Goal: Task Accomplishment & Management: Manage account settings

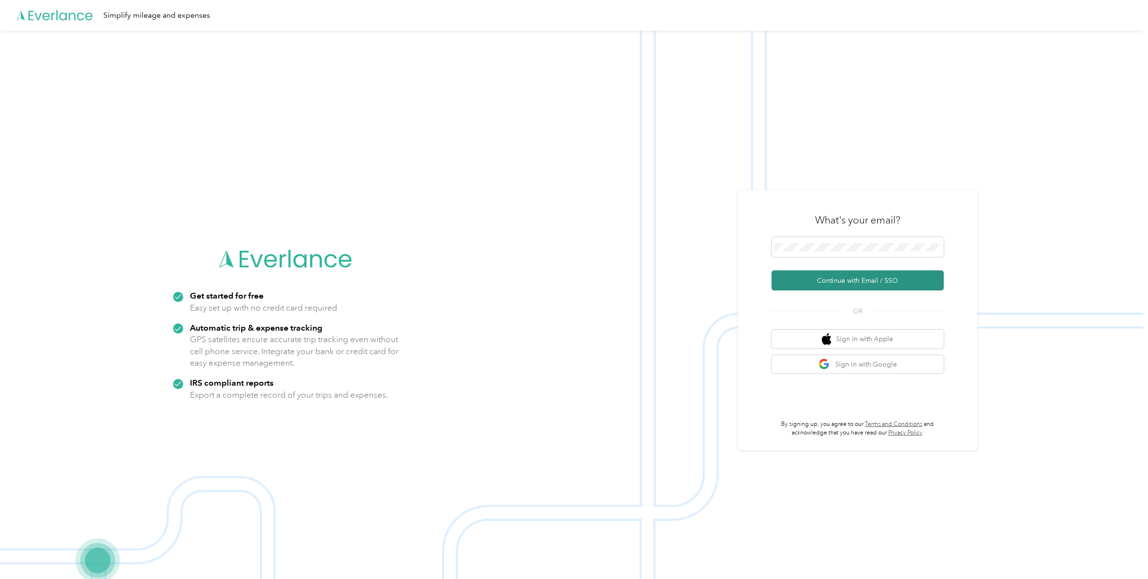
click at [857, 277] on button "Continue with Email / SSO" at bounding box center [858, 280] width 172 height 20
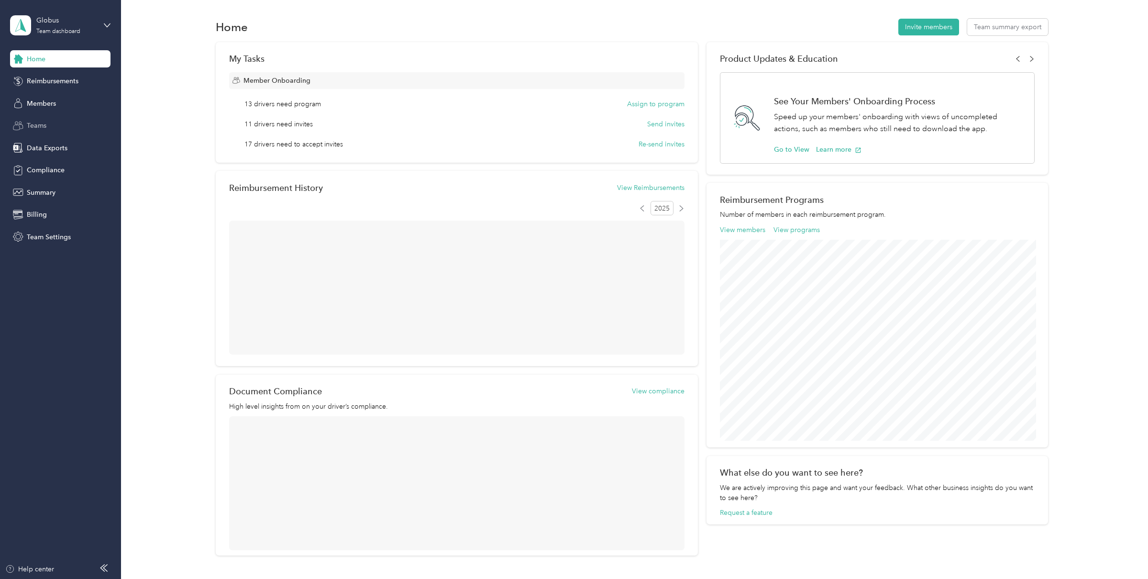
click at [48, 129] on div "Teams" at bounding box center [60, 125] width 100 height 17
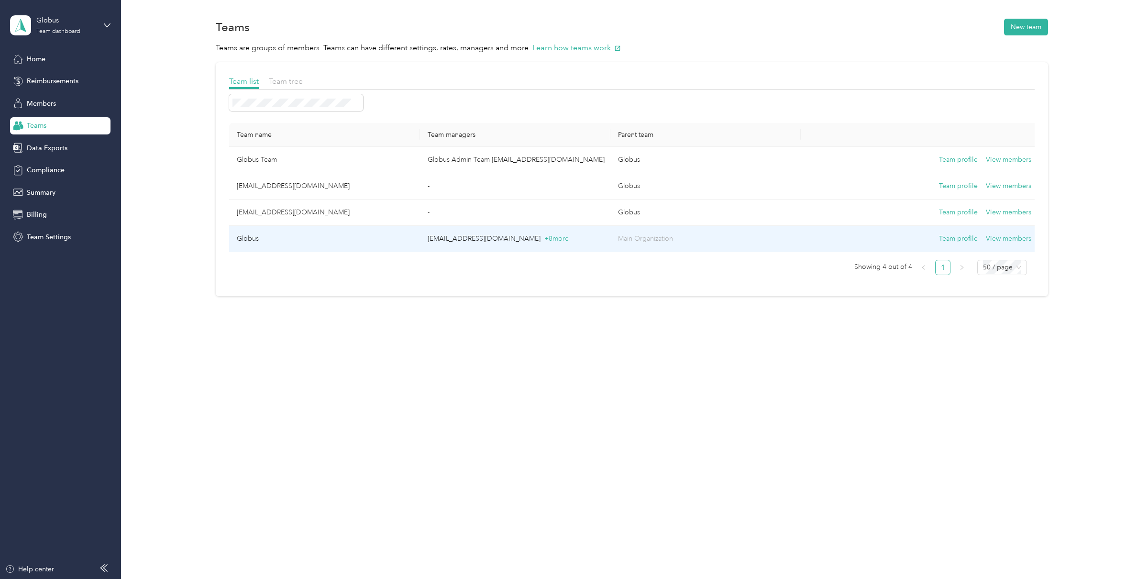
click at [288, 233] on td "Globus" at bounding box center [324, 239] width 190 height 26
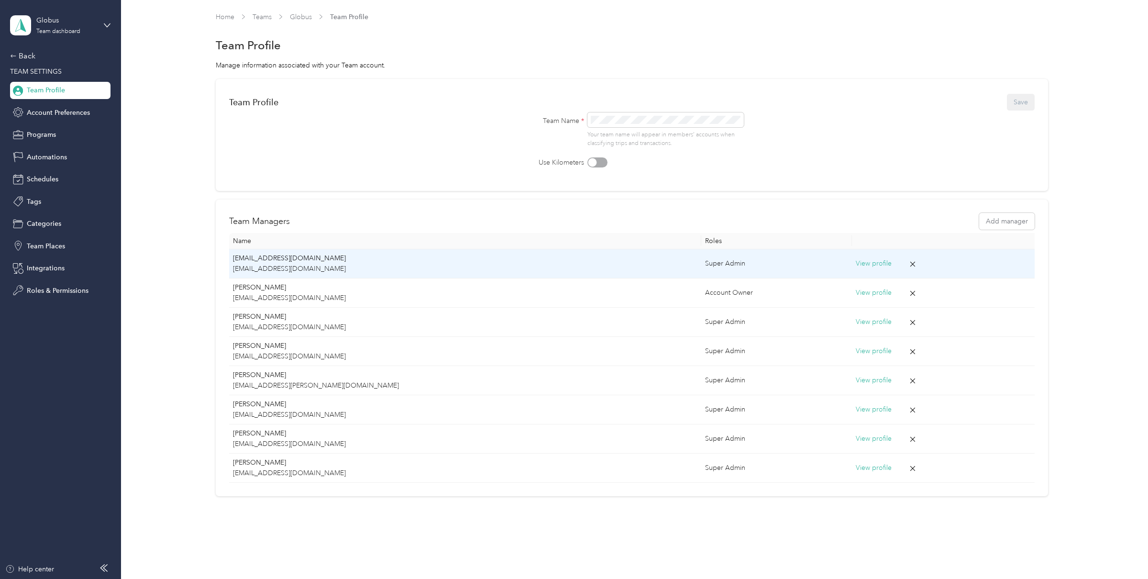
click at [308, 261] on p "[EMAIL_ADDRESS][DOMAIN_NAME]" at bounding box center [465, 258] width 464 height 11
click at [856, 264] on button "View profile" at bounding box center [874, 263] width 36 height 11
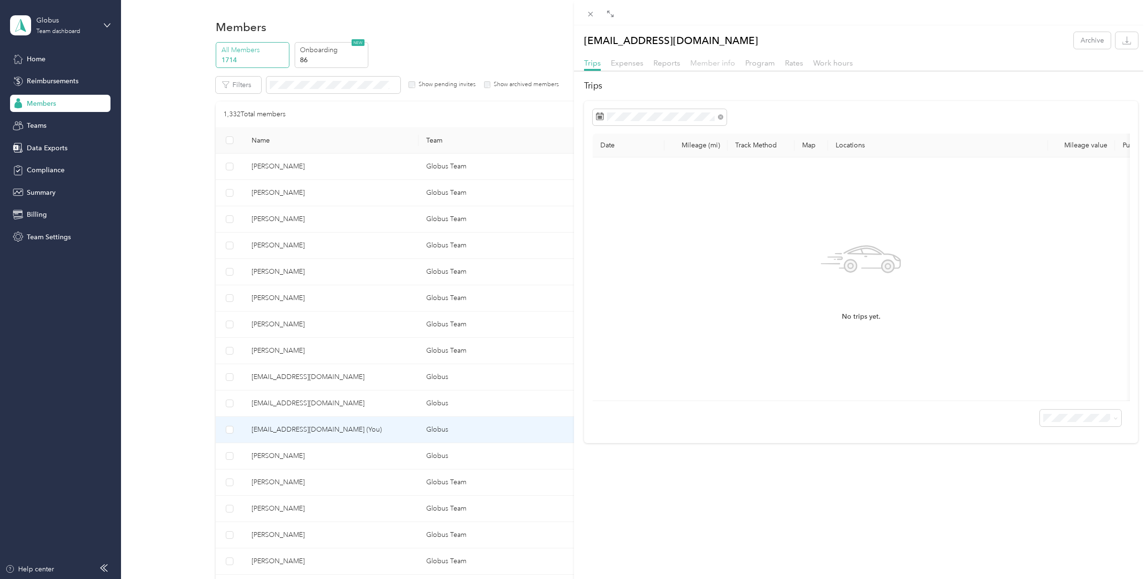
click at [702, 63] on span "Member info" at bounding box center [712, 62] width 45 height 9
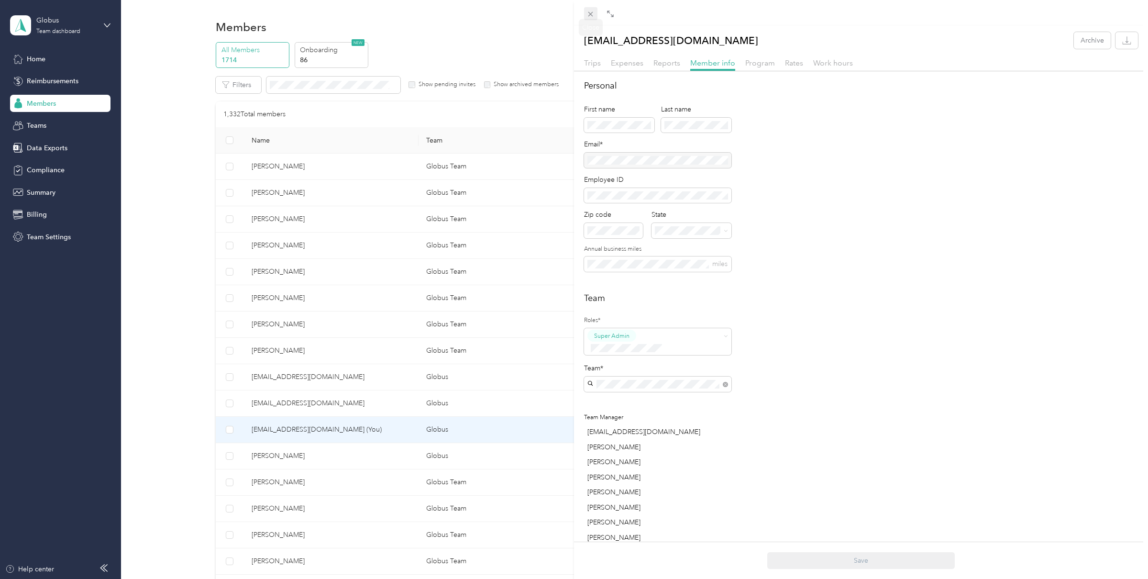
click at [589, 13] on icon at bounding box center [590, 14] width 8 height 8
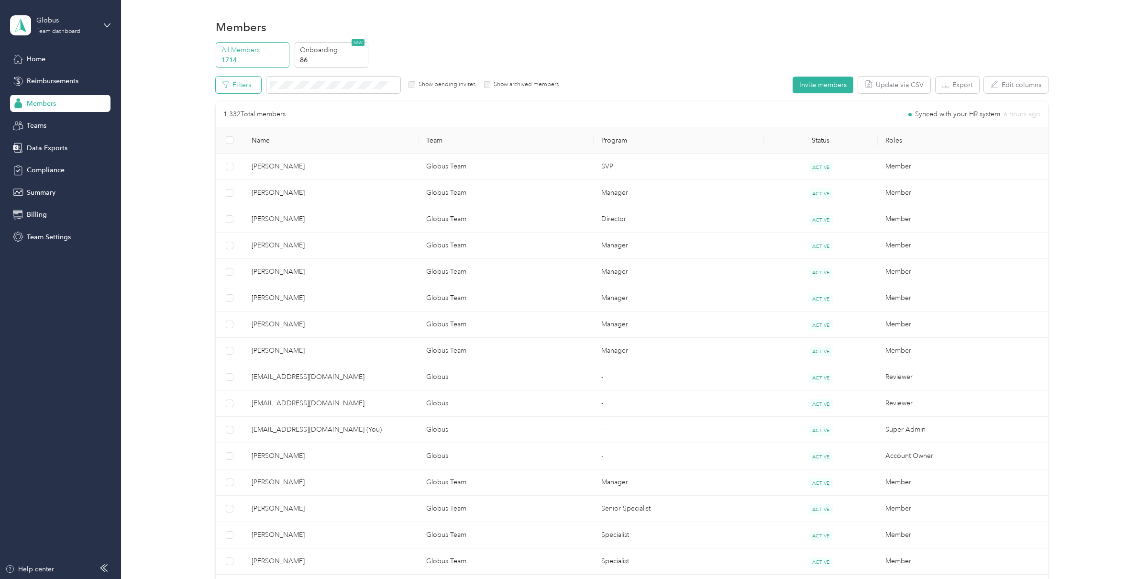
click at [249, 89] on button "Filters" at bounding box center [238, 85] width 45 height 17
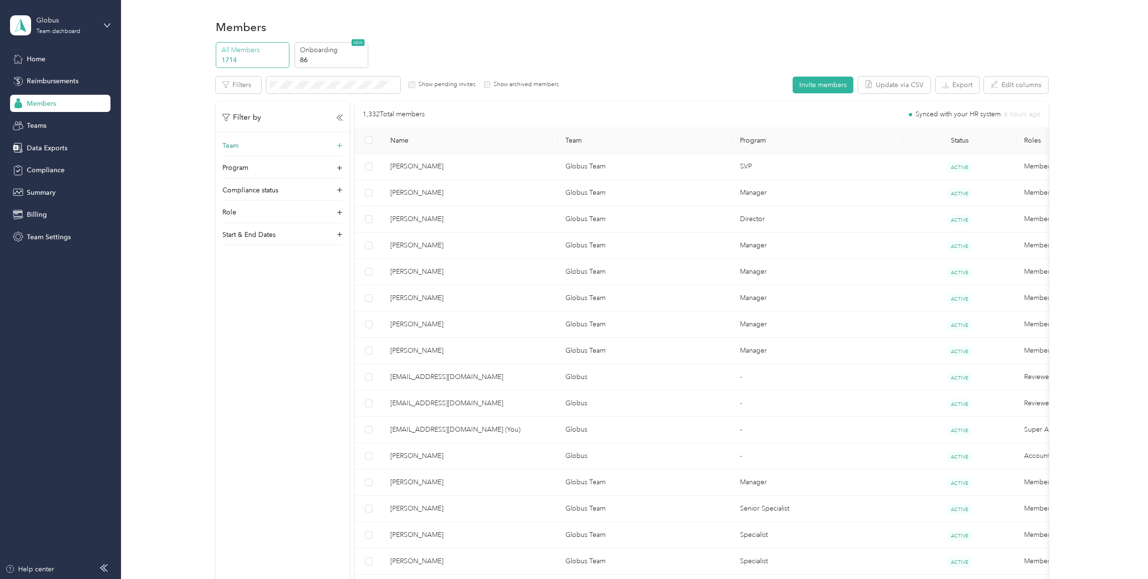
click at [269, 146] on div "Team" at bounding box center [282, 148] width 121 height 15
click at [275, 201] on p "Globus Admin Team [EMAIL_ADDRESS][DOMAIN_NAME]" at bounding box center [283, 201] width 107 height 30
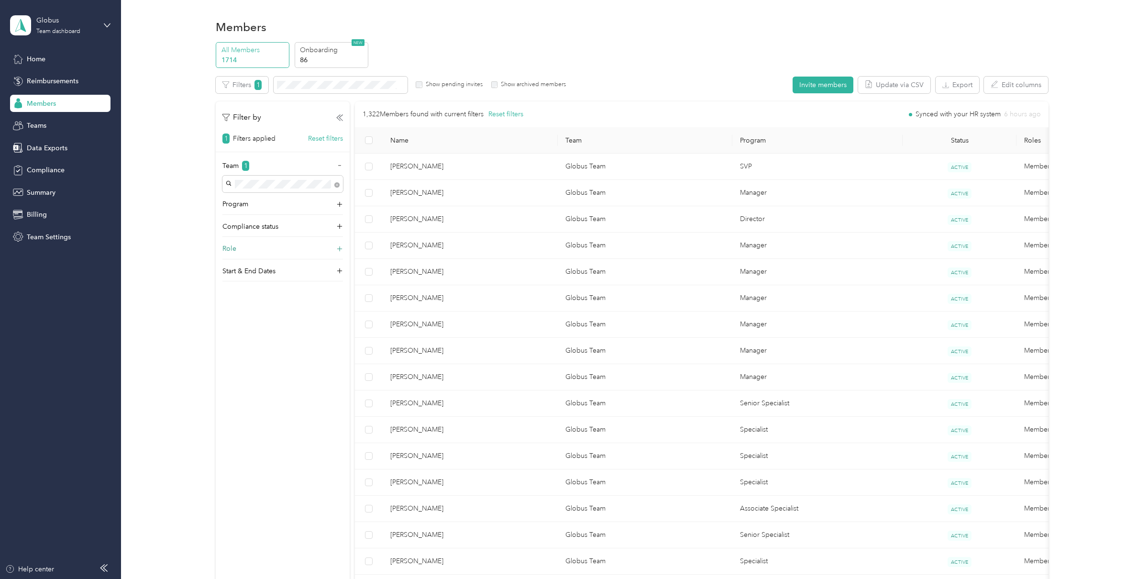
click at [278, 245] on div "Role" at bounding box center [282, 250] width 121 height 15
click at [256, 325] on label "Super Admin" at bounding box center [247, 323] width 37 height 9
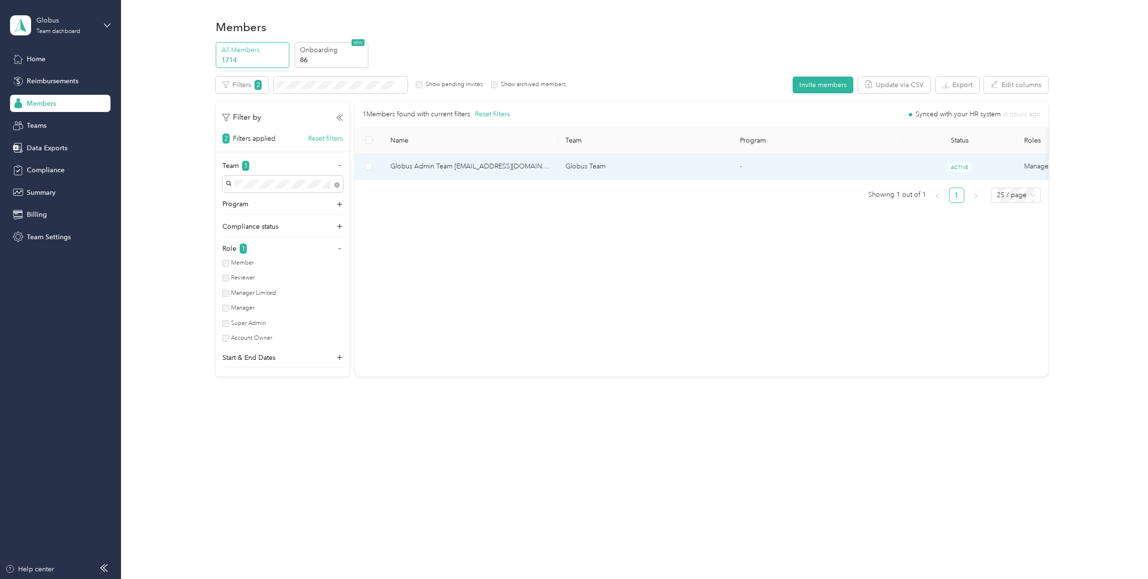
click at [446, 163] on span "Globus Admin Team [EMAIL_ADDRESS][DOMAIN_NAME]" at bounding box center [470, 166] width 160 height 11
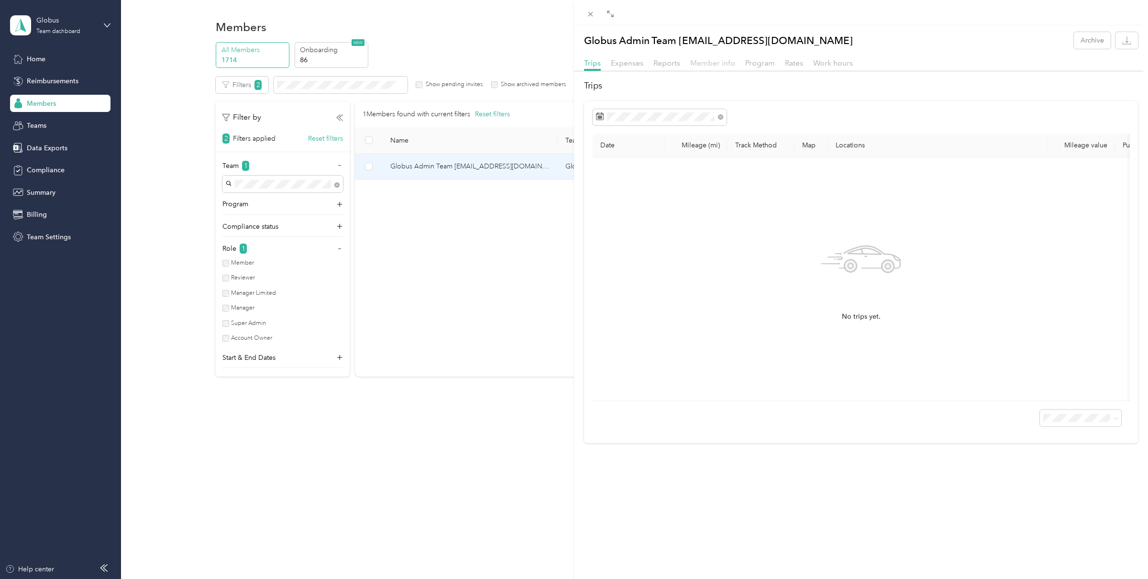
click at [720, 67] on span "Member info" at bounding box center [712, 62] width 45 height 9
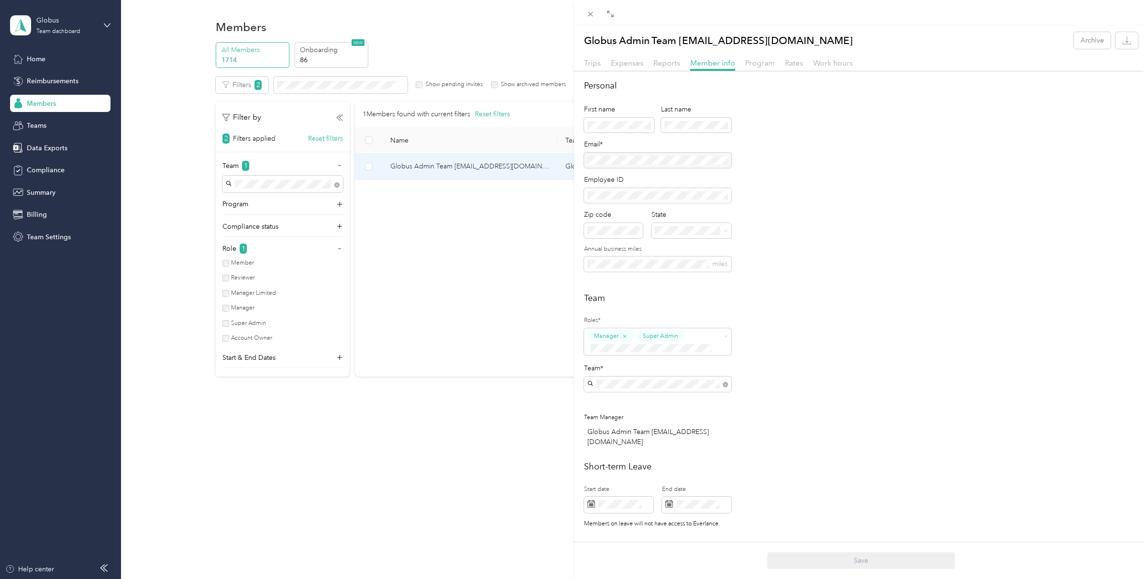
click at [111, 36] on div "Globus Admin Team [EMAIL_ADDRESS][DOMAIN_NAME] Archive Trips Expenses Reports M…" at bounding box center [574, 289] width 1148 height 579
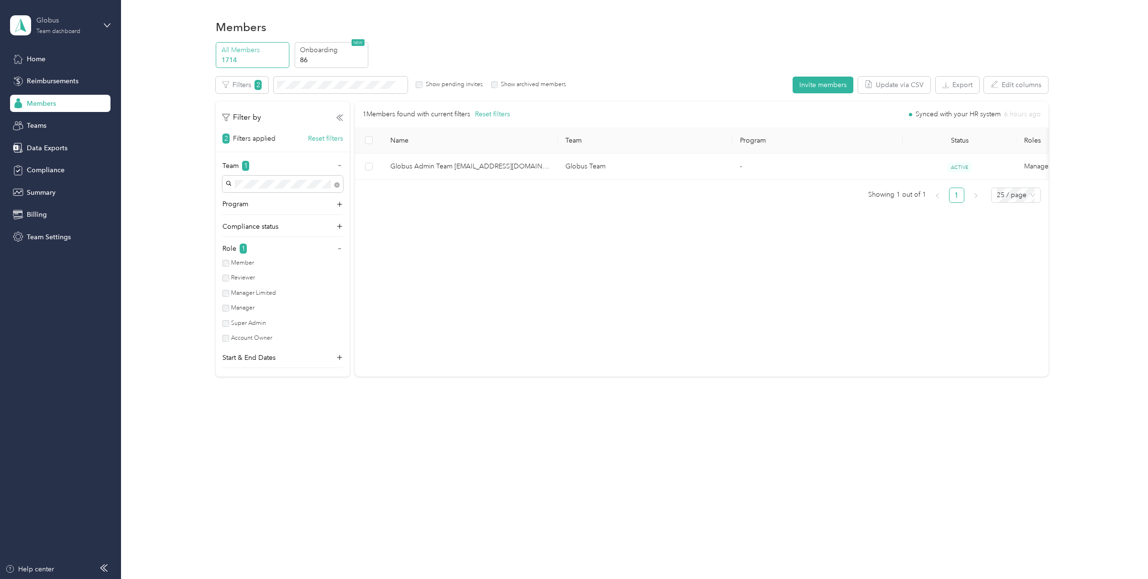
click at [42, 26] on div "Globus Team dashboard" at bounding box center [66, 24] width 60 height 19
click at [40, 123] on div "Log out" at bounding box center [37, 122] width 37 height 10
